Goal: Task Accomplishment & Management: Complete application form

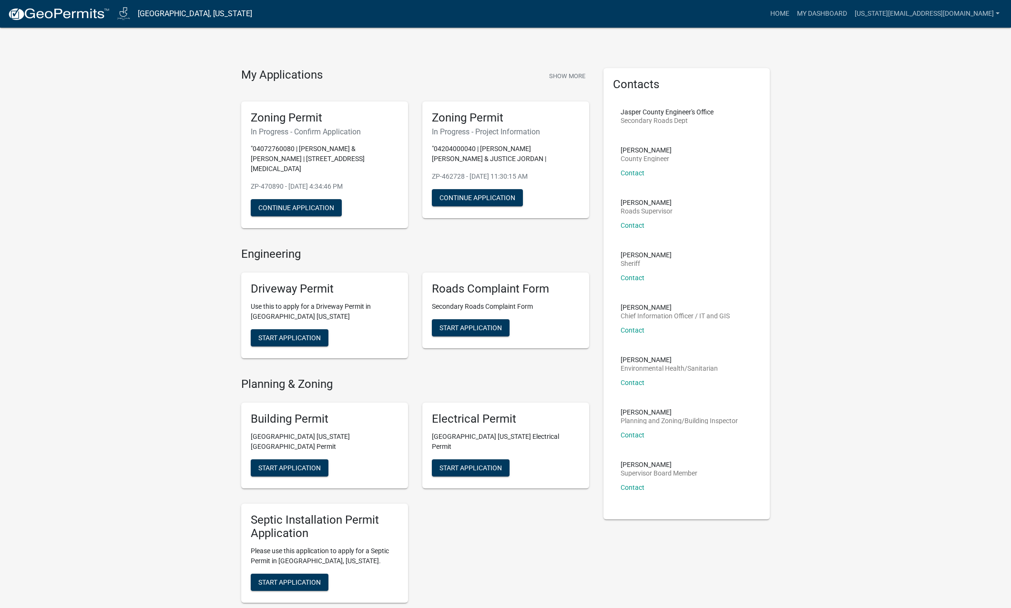
scroll to position [1, 0]
click at [851, 14] on link "My Dashboard" at bounding box center [822, 14] width 58 height 18
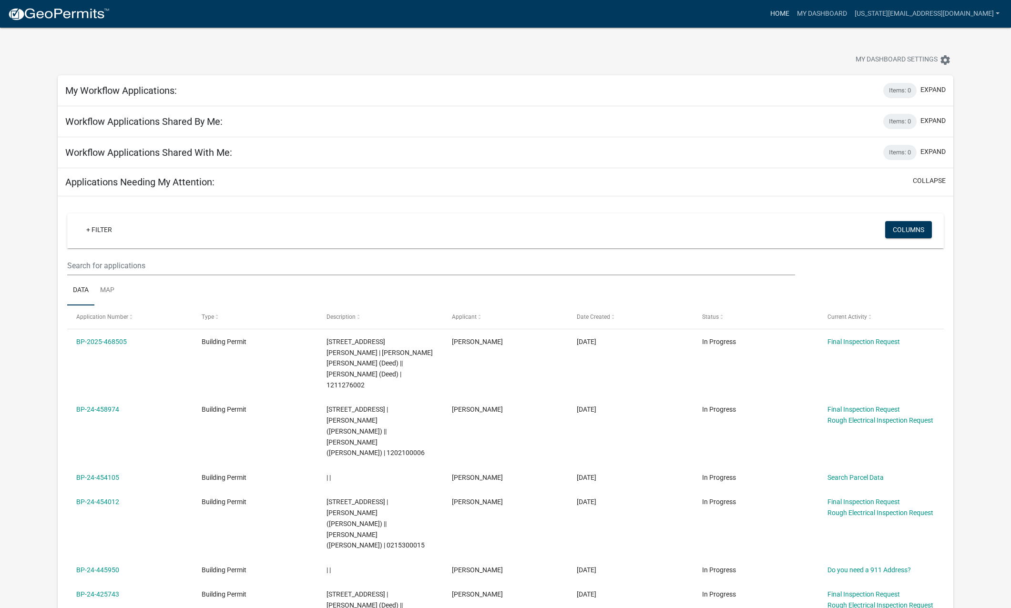
click at [793, 19] on link "Home" at bounding box center [780, 14] width 27 height 18
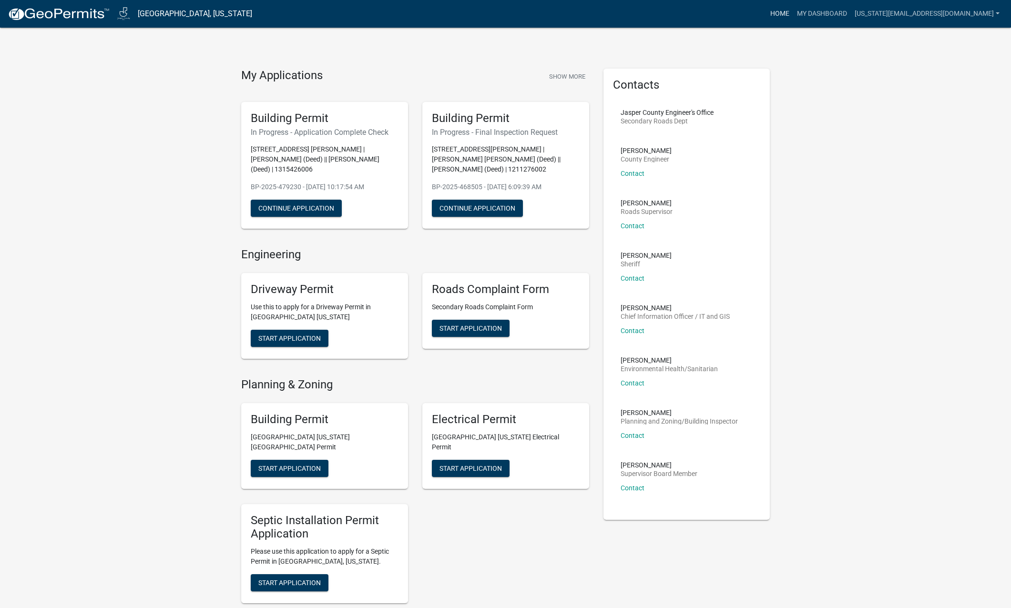
click at [793, 16] on link "Home" at bounding box center [780, 14] width 27 height 18
click at [314, 202] on button "Continue Application" at bounding box center [296, 208] width 91 height 17
